Goal: Task Accomplishment & Management: Complete application form

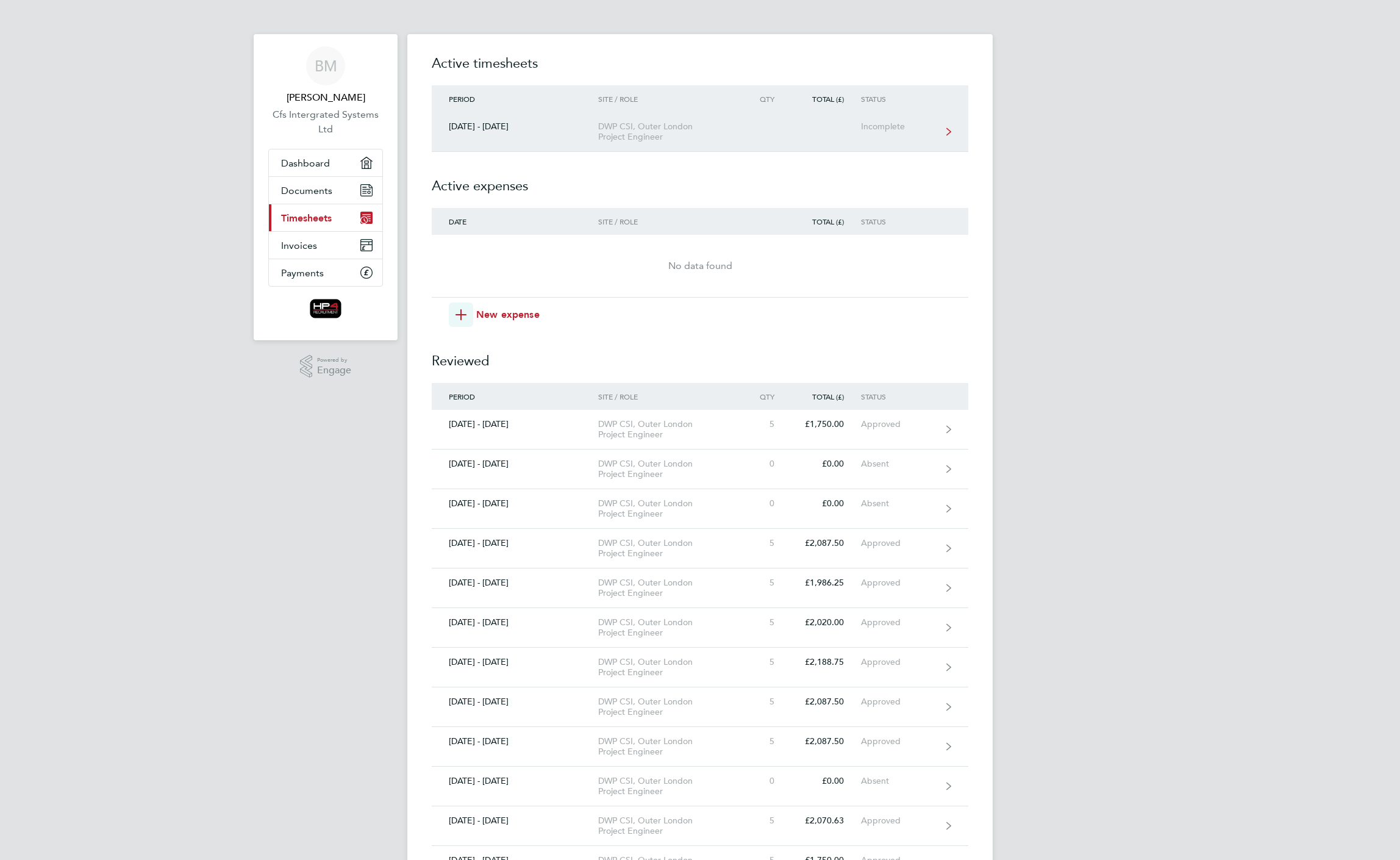
click at [722, 129] on div "DWP CSI, Outer London Project Engineer" at bounding box center [667, 131] width 139 height 21
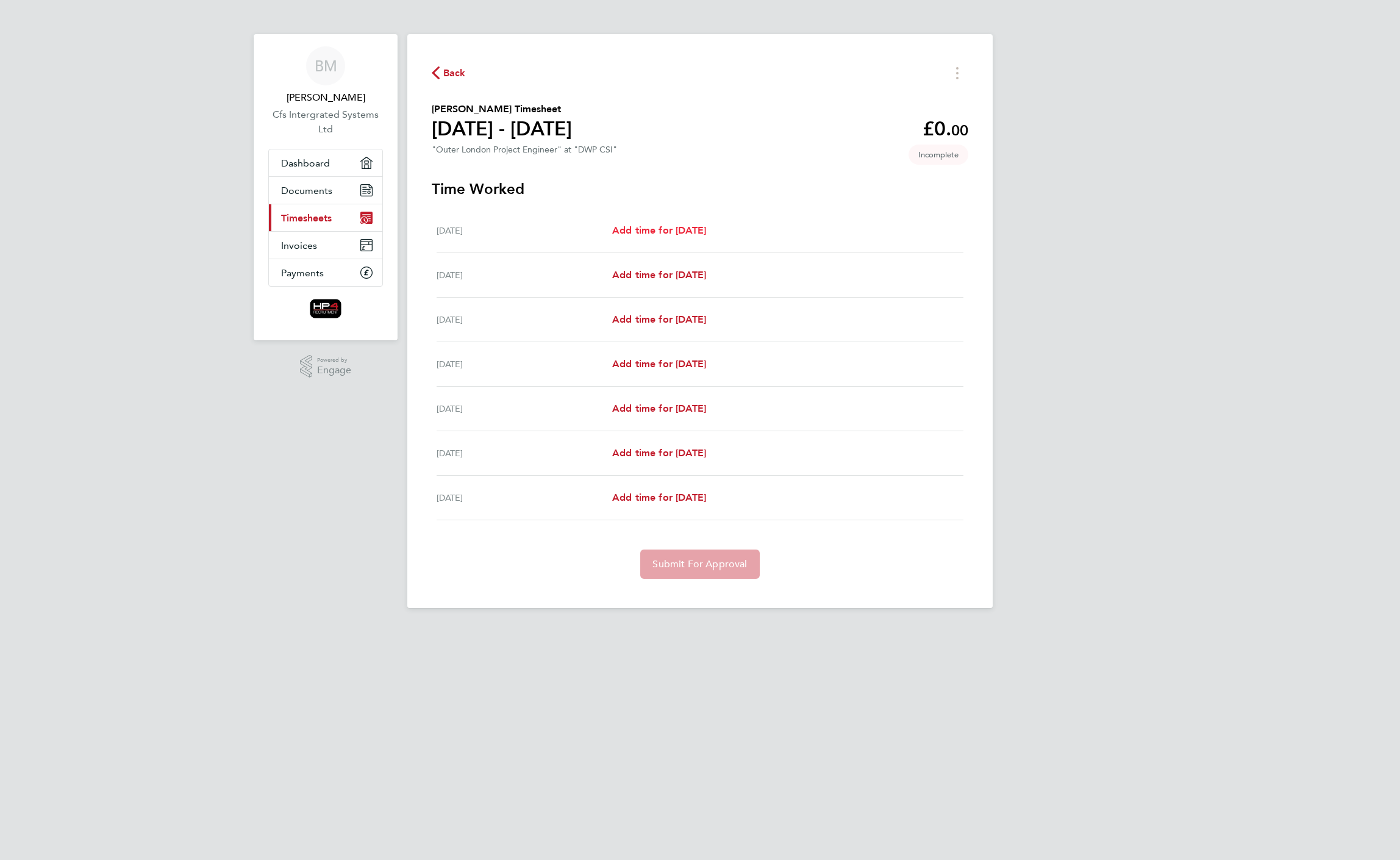
click at [695, 237] on link "Add time for [DATE]" at bounding box center [660, 230] width 94 height 15
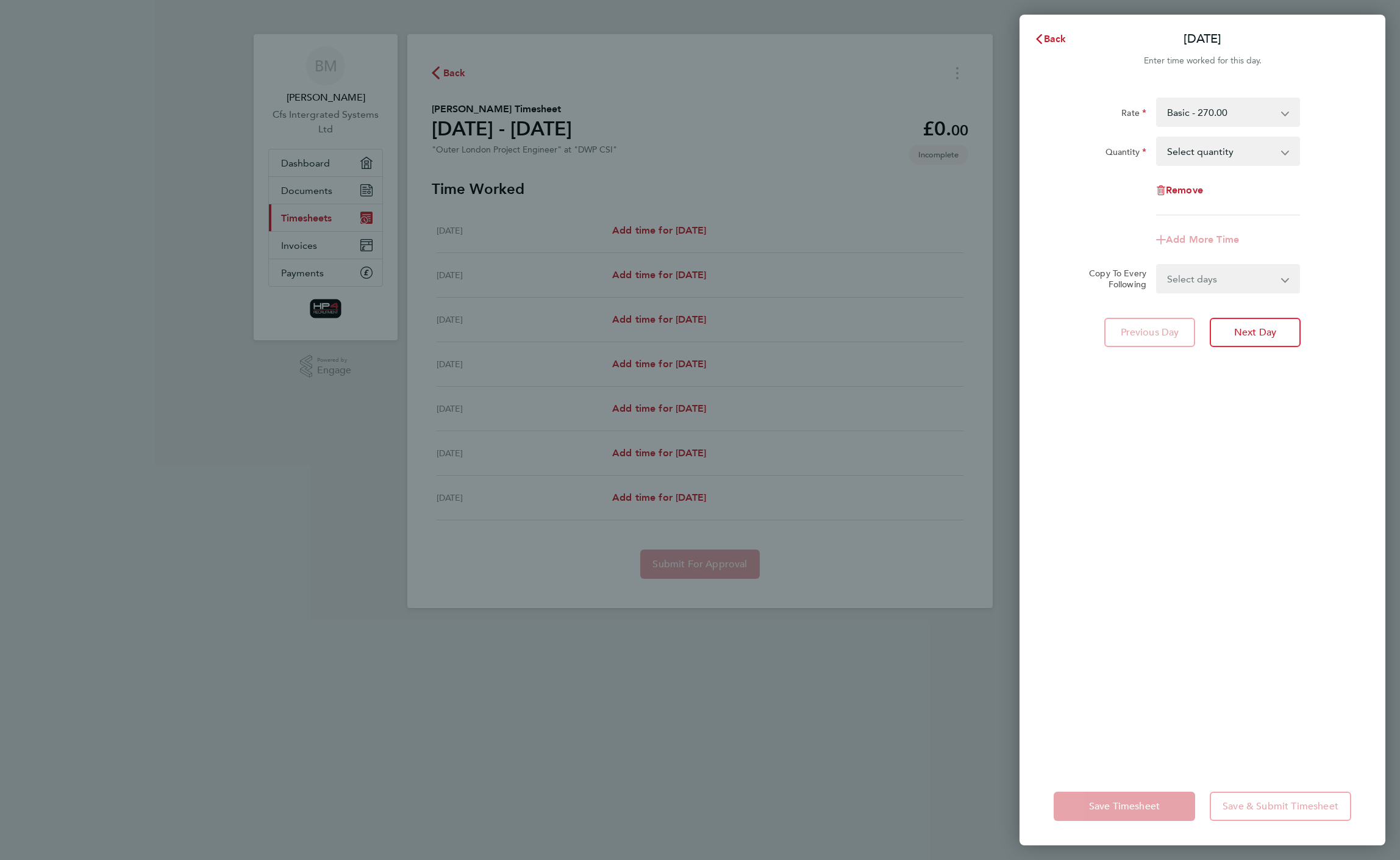
click at [1231, 118] on select "Basic - 270.00 Weekend - 340.00 Night - 350.00 HourlyWE - 42.50 night hourly ra…" at bounding box center [1220, 112] width 127 height 27
click at [1219, 163] on select "Select quantity 0.5 1" at bounding box center [1220, 151] width 127 height 27
select select "1"
click at [1157, 138] on select "Select quantity 0.5 1" at bounding box center [1220, 151] width 127 height 27
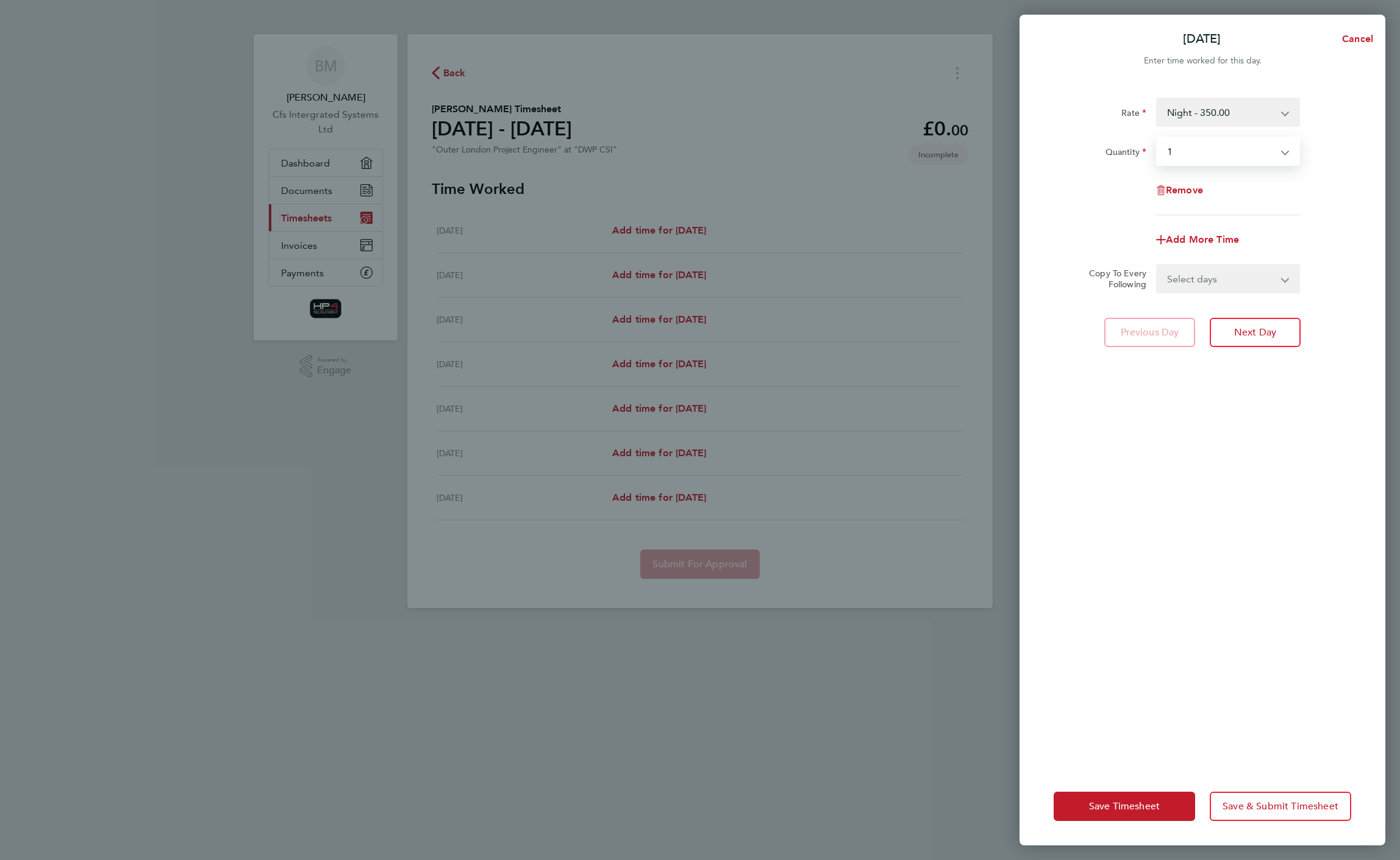
click at [1216, 283] on select "Select days Day Weekday (Mon-Fri) Weekend (Sat-Sun) [DATE] [DATE] [DATE] [DATE]…" at bounding box center [1221, 279] width 128 height 27
select select "WEEKDAY"
click at [1157, 265] on select "Select days Day Weekday (Mon-Fri) Weekend (Sat-Sun) [DATE] [DATE] [DATE] [DATE]…" at bounding box center [1221, 279] width 128 height 27
select select "[DATE]"
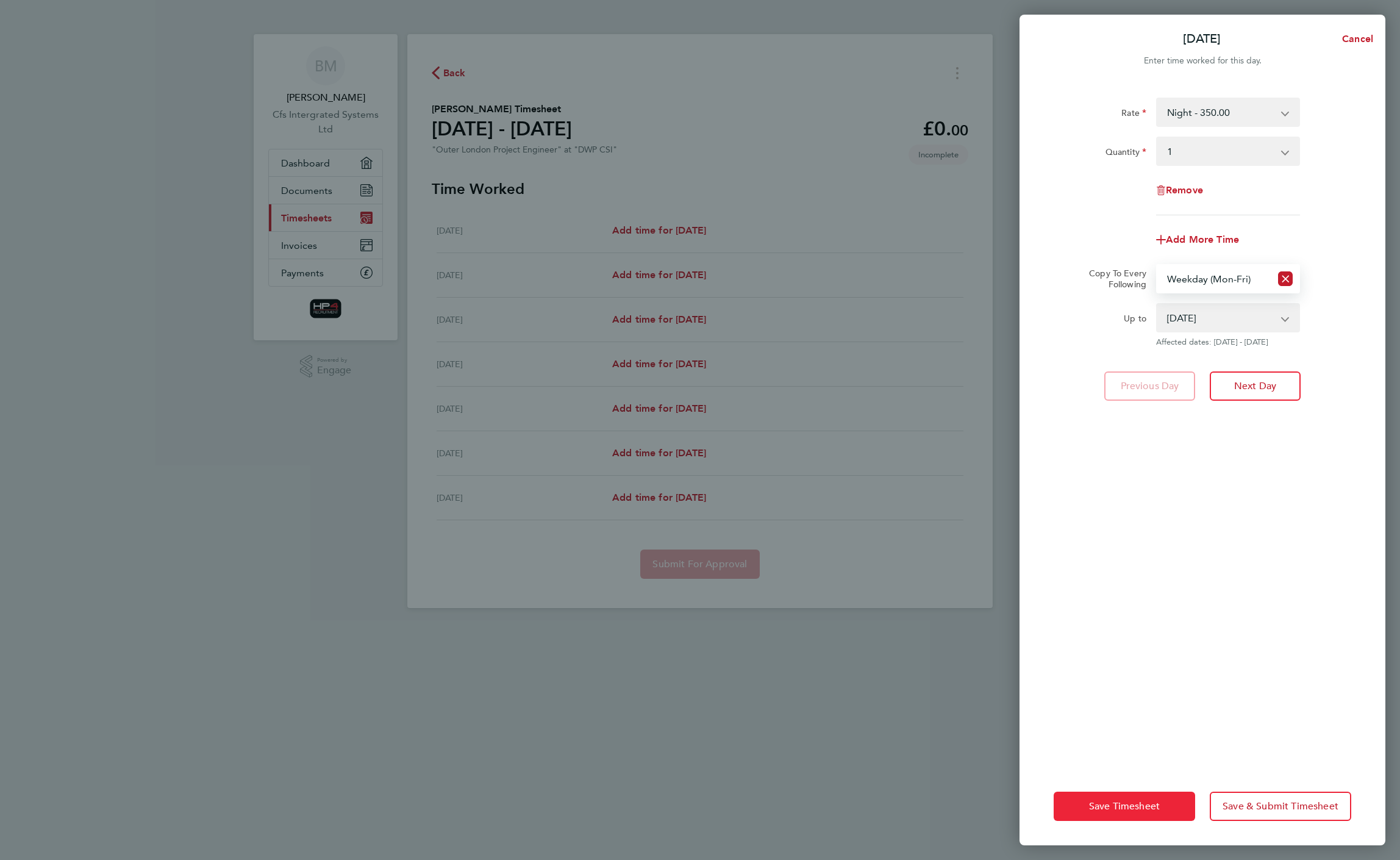
click at [1128, 803] on span "Save Timesheet" at bounding box center [1124, 806] width 71 height 12
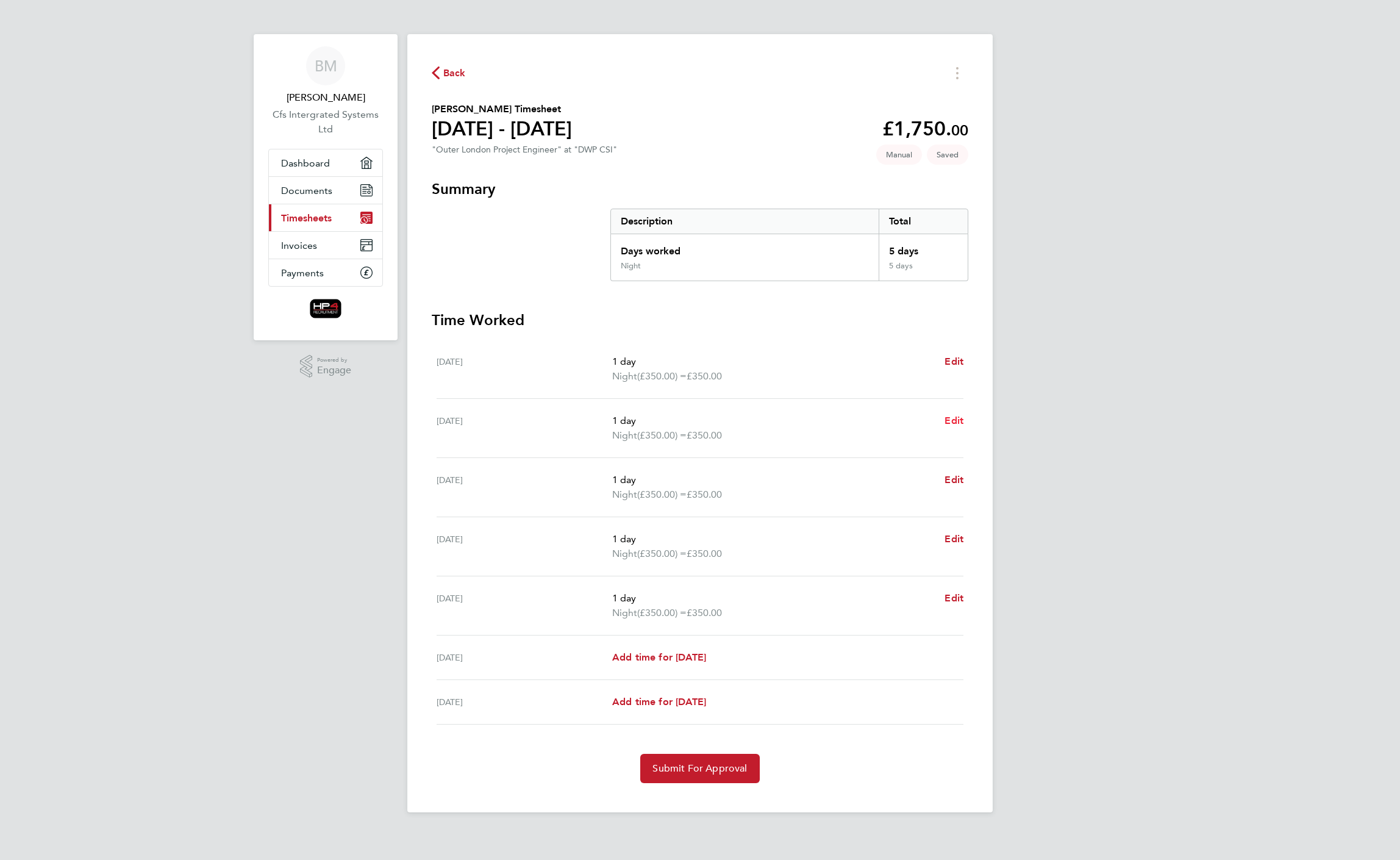
click at [953, 416] on span "Edit" at bounding box center [953, 420] width 19 height 11
select select "1"
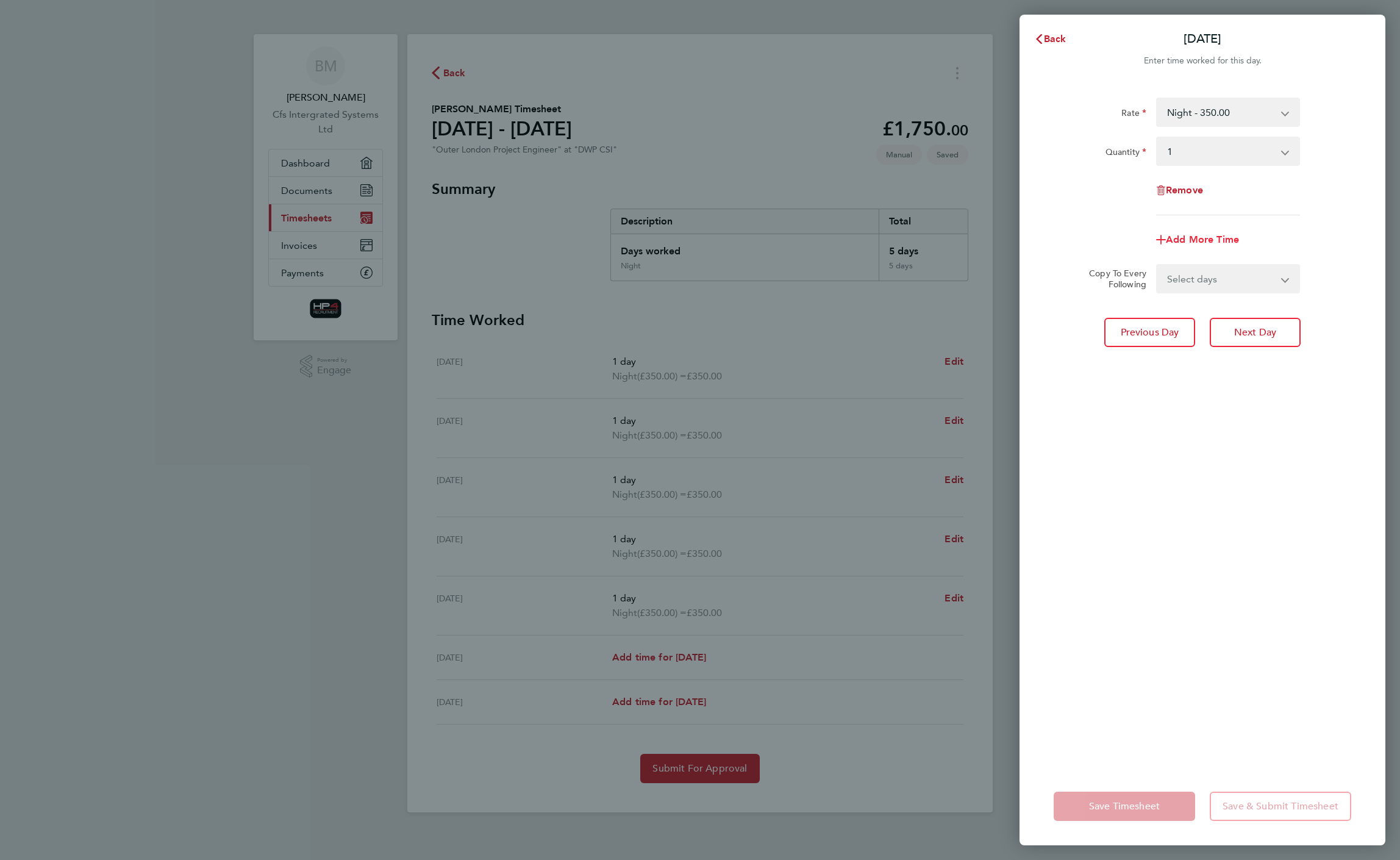
click at [1207, 234] on span "Add More Time" at bounding box center [1202, 239] width 73 height 11
select select "null"
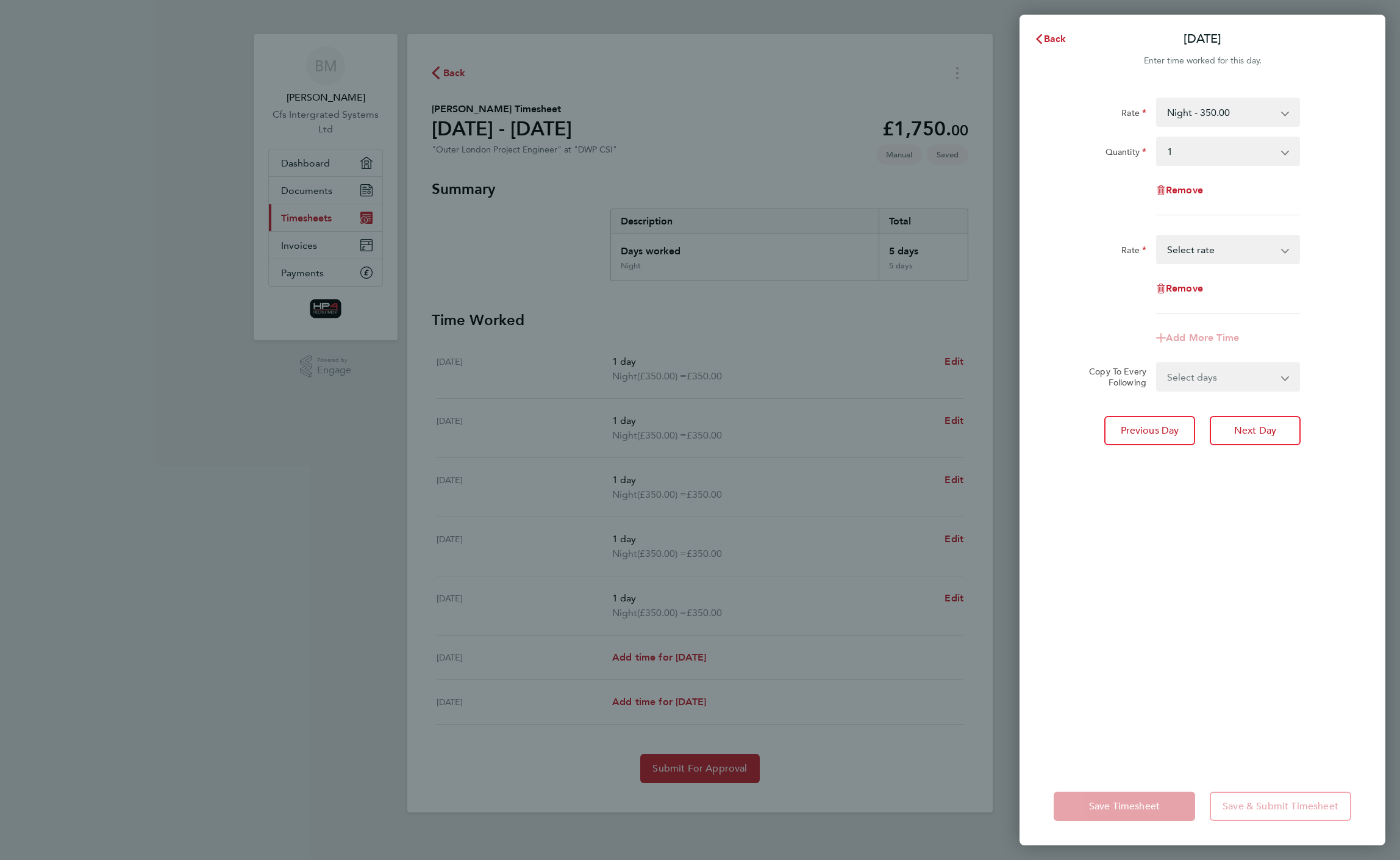
click at [1203, 250] on select "night hourly rate - 43.75 basic hourly rate - 33.75 HourlyWE - 42.50 Select rate" at bounding box center [1220, 250] width 127 height 27
select select "30"
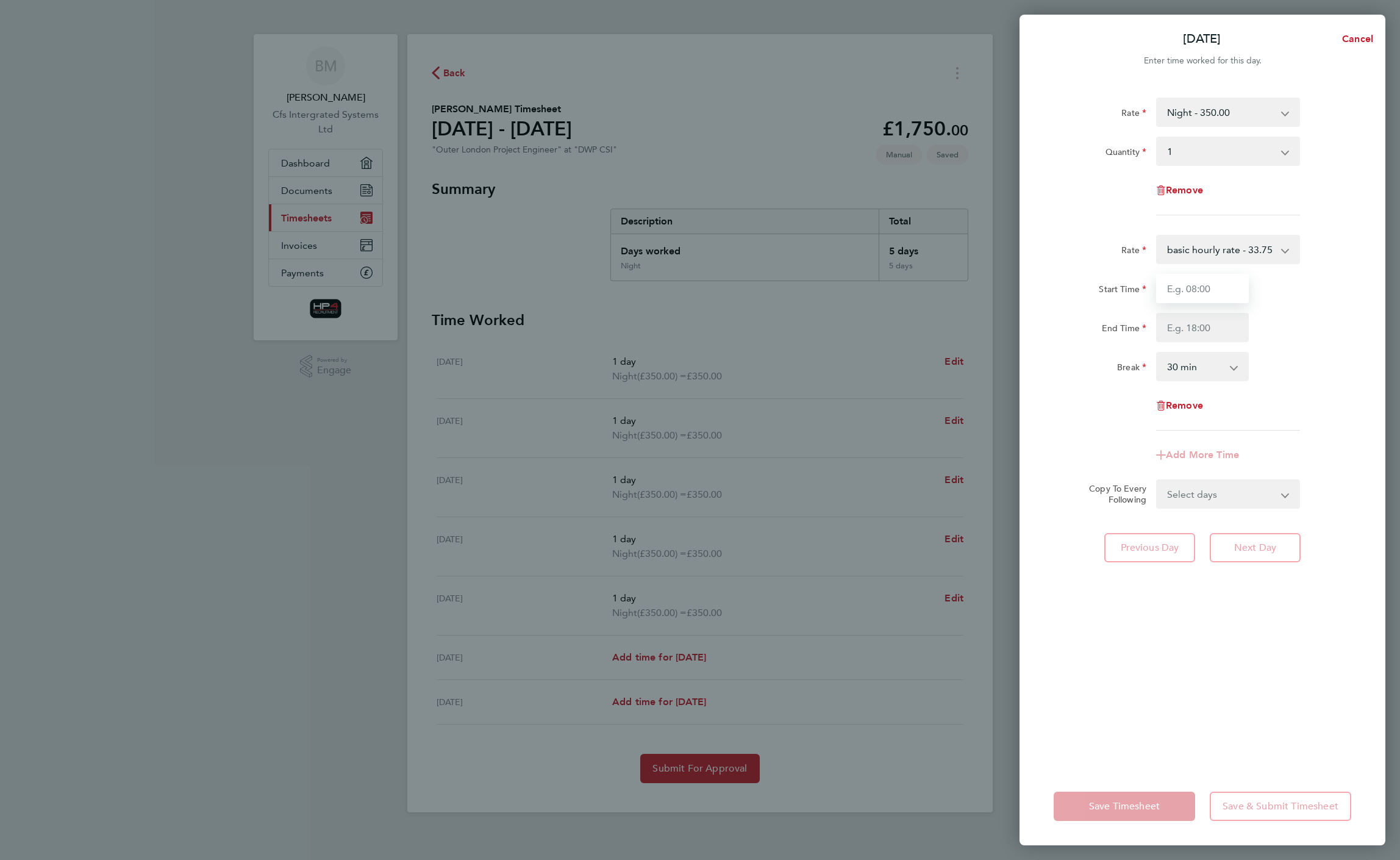
click at [1200, 289] on input "Start Time" at bounding box center [1202, 289] width 93 height 29
type input "12:00"
click at [1188, 326] on input "End Time" at bounding box center [1202, 327] width 93 height 29
type input "16:00"
click at [1196, 362] on select "0 min 15 min 30 min 45 min 60 min 75 min 90 min" at bounding box center [1195, 366] width 76 height 27
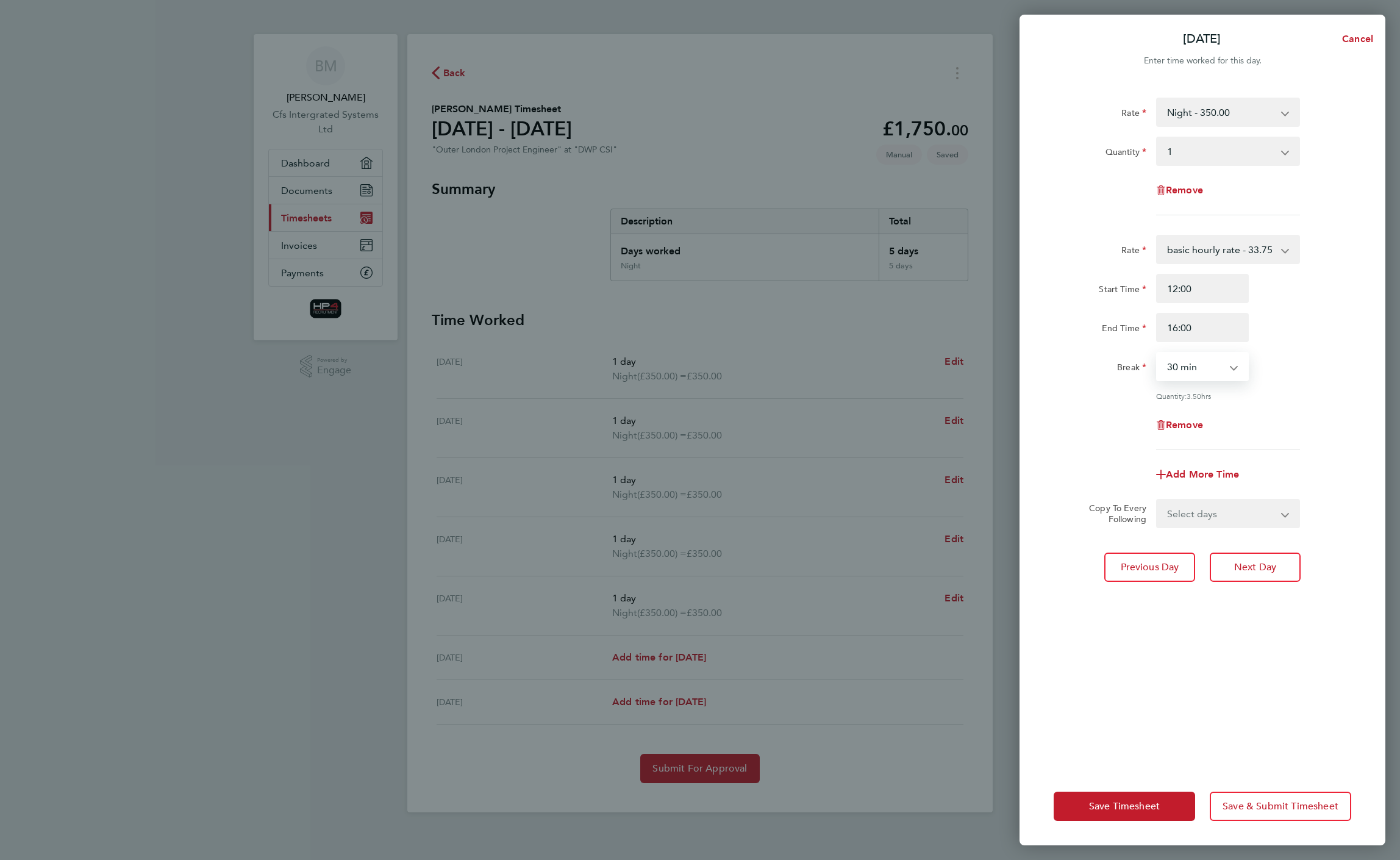
select select "0"
click at [1157, 353] on select "0 min 15 min 30 min 45 min 60 min 75 min 90 min" at bounding box center [1195, 366] width 76 height 27
click at [1095, 814] on button "Save Timesheet" at bounding box center [1124, 806] width 141 height 29
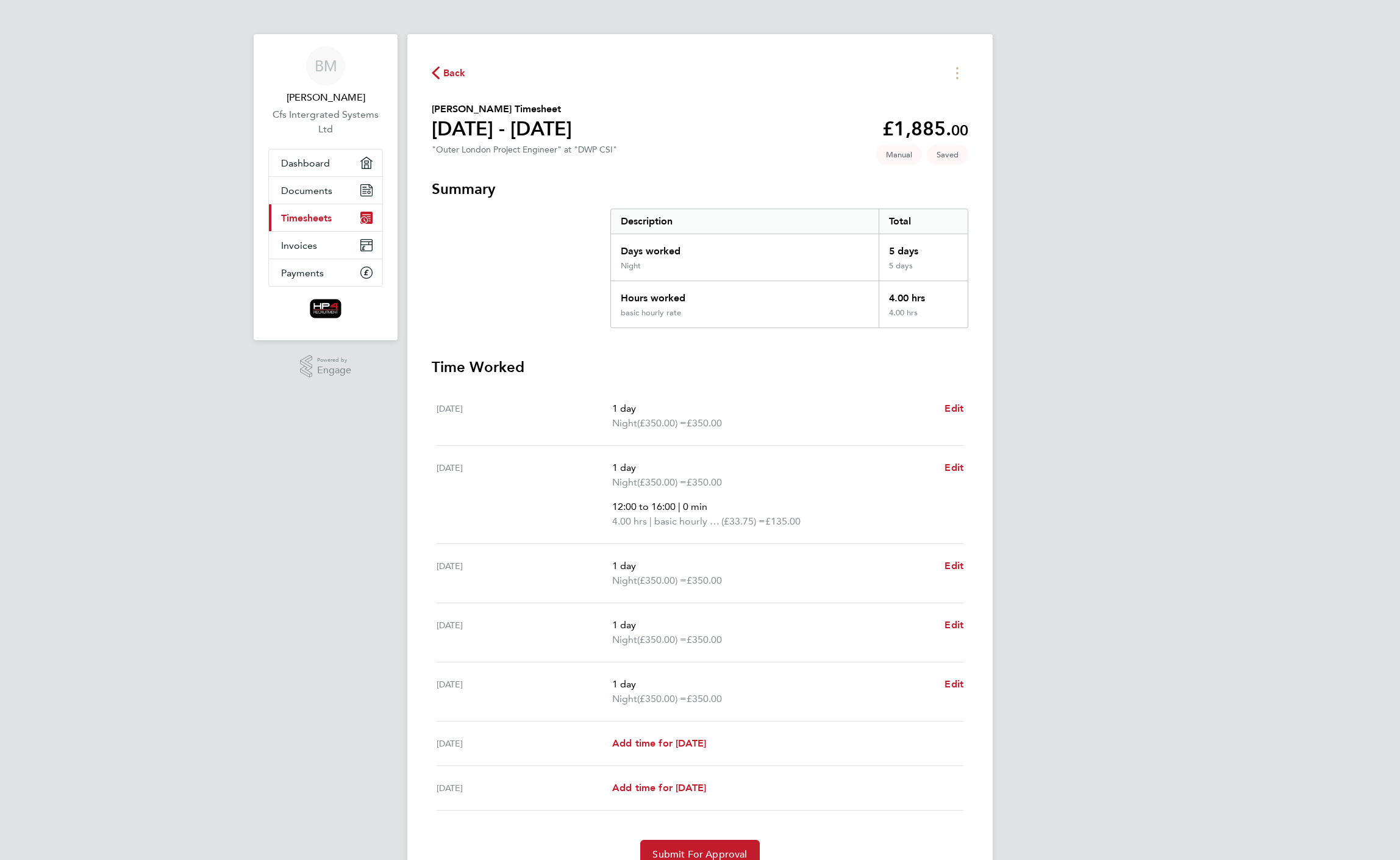
scroll to position [56, 0]
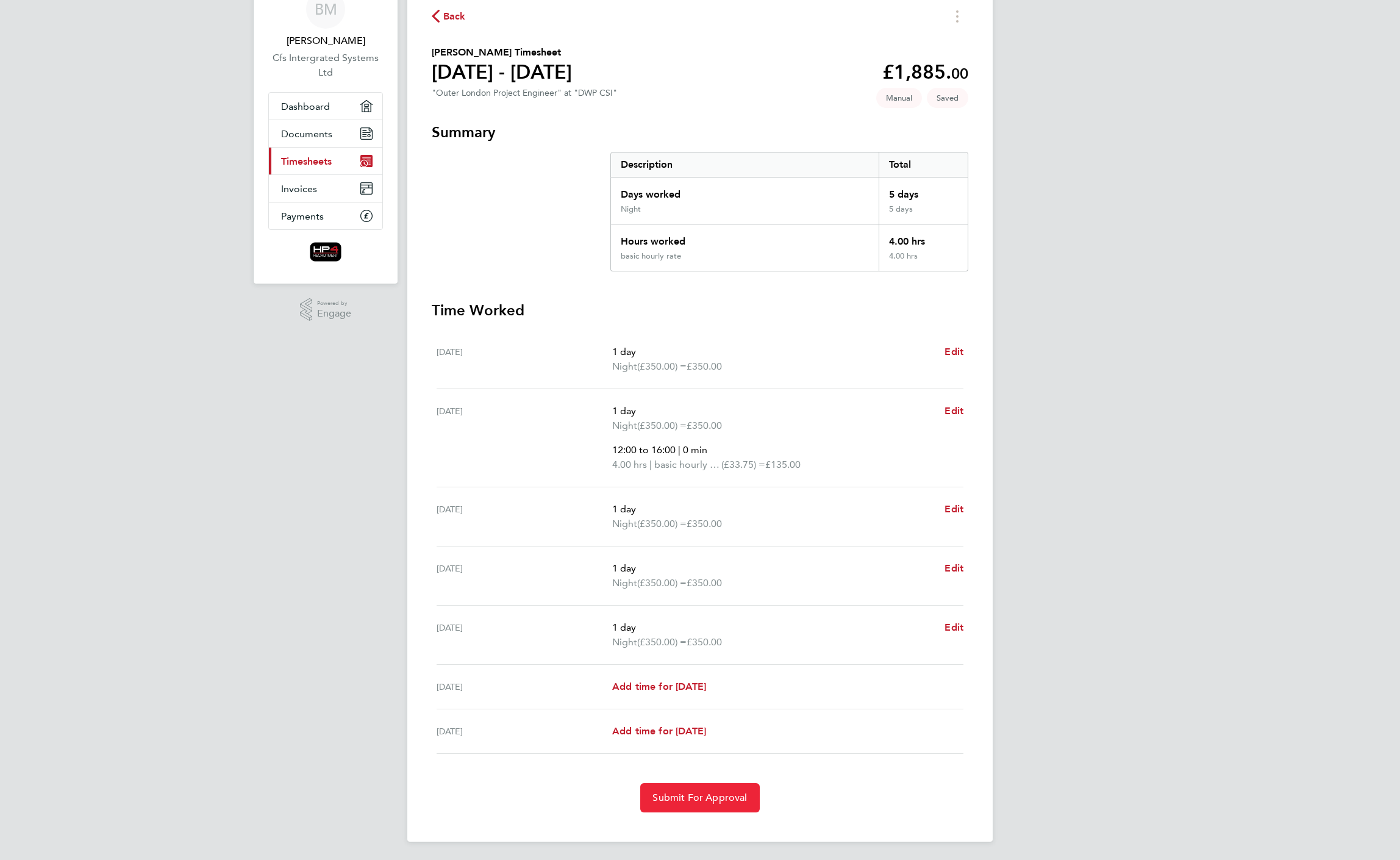
click at [692, 796] on span "Submit For Approval" at bounding box center [699, 798] width 94 height 12
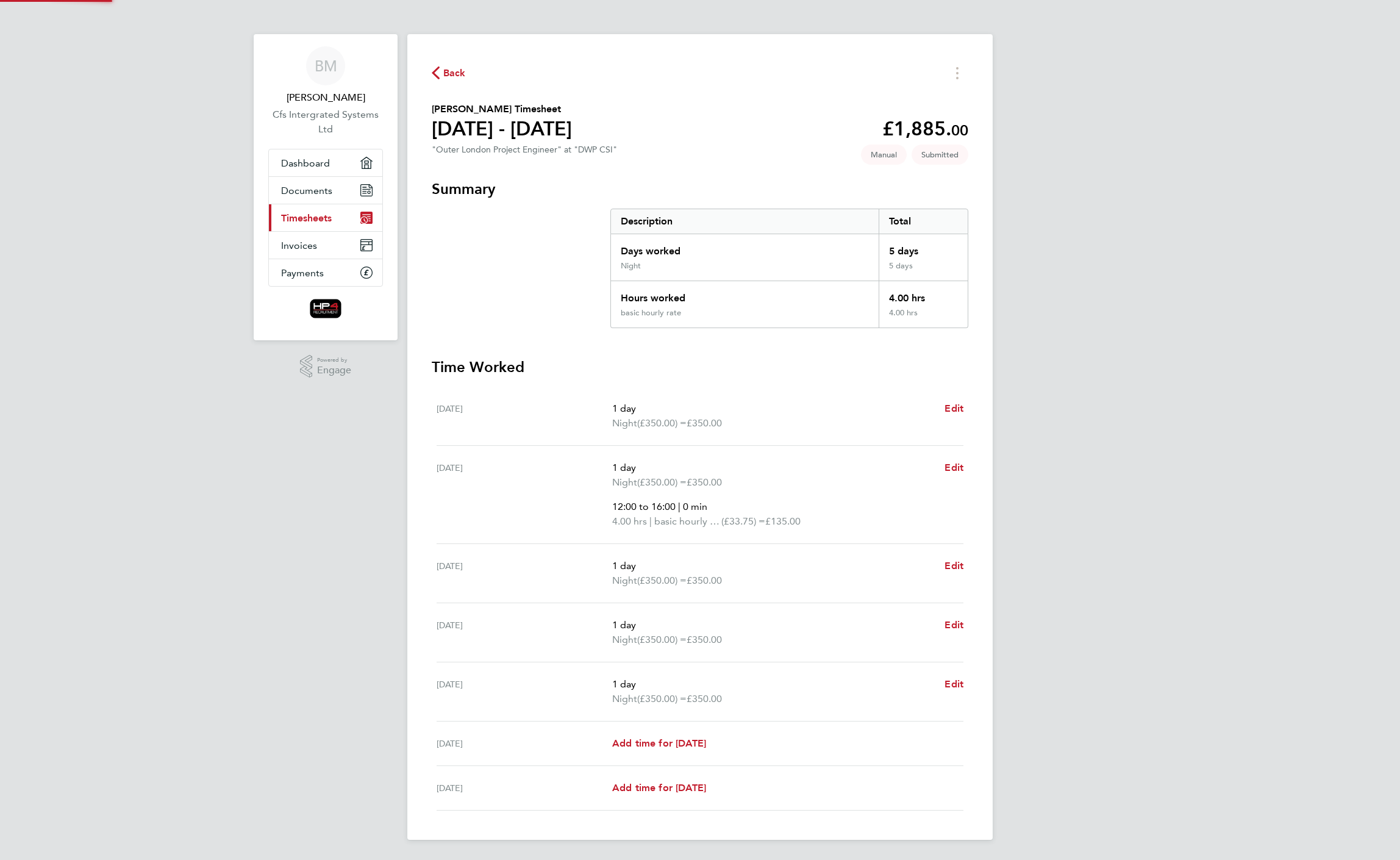
scroll to position [0, 0]
